Goal: Check status

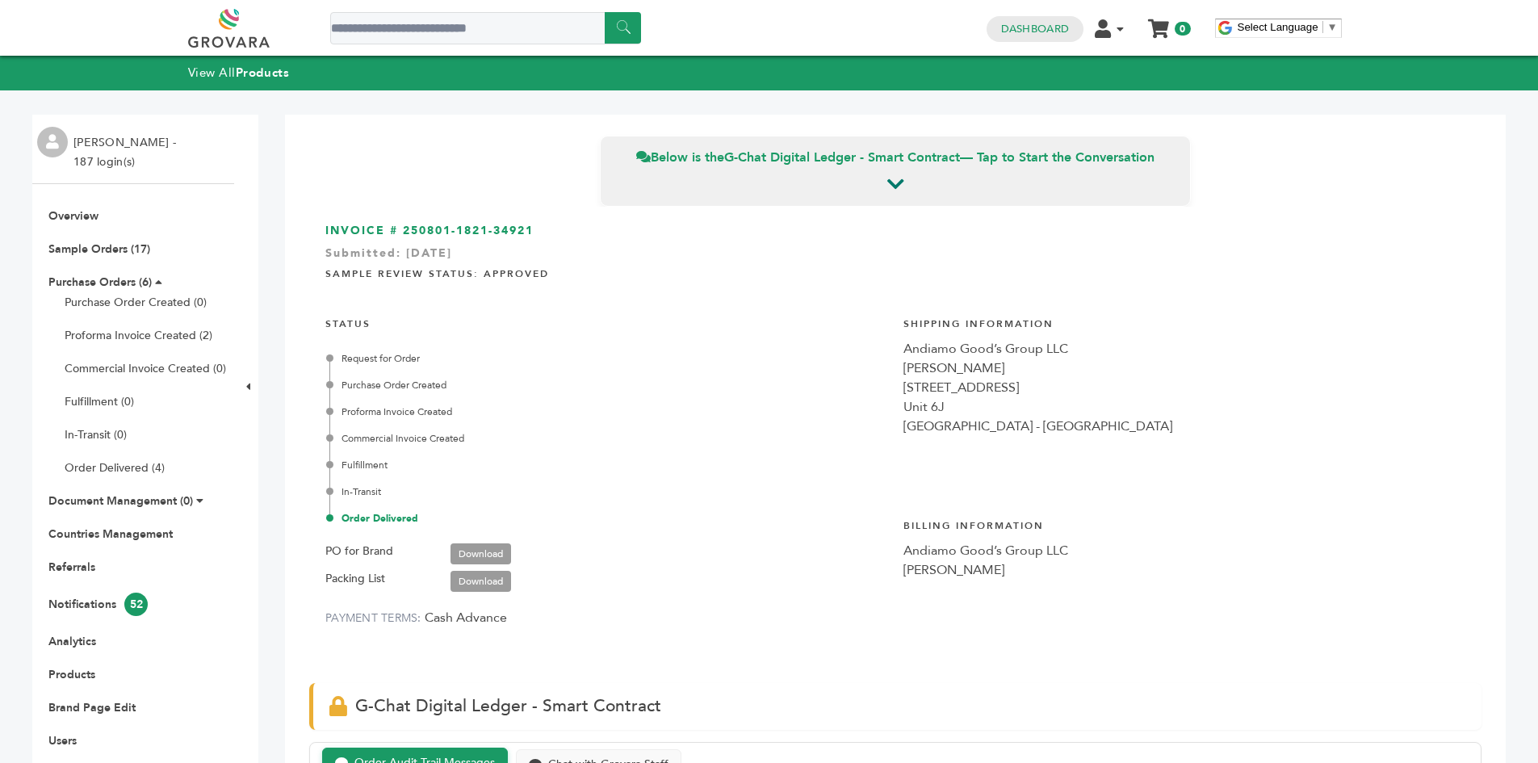
scroll to position [921, 0]
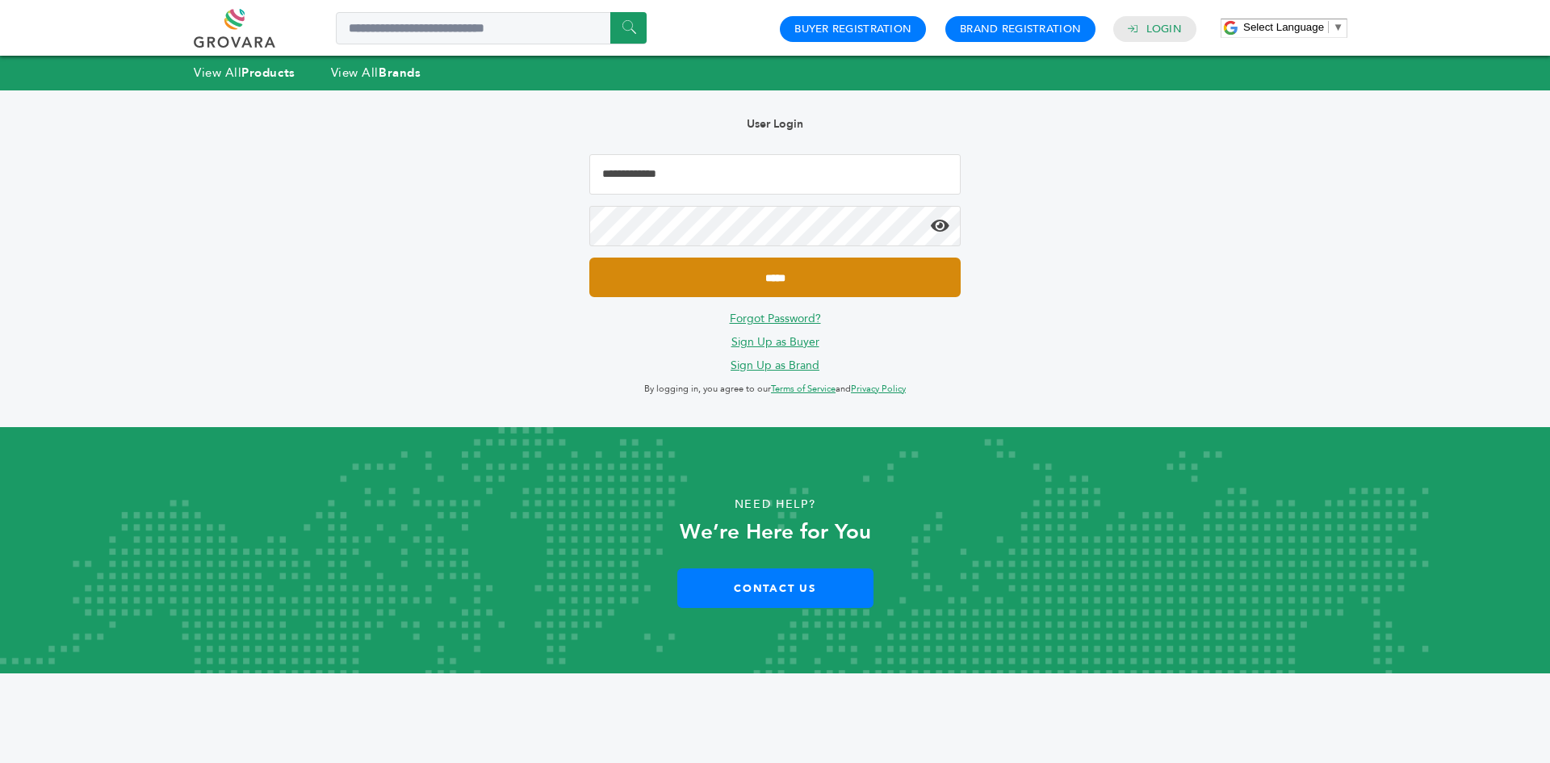
type input "**********"
click at [694, 263] on input "*****" at bounding box center [774, 278] width 371 height 40
